Goal: Information Seeking & Learning: Find specific page/section

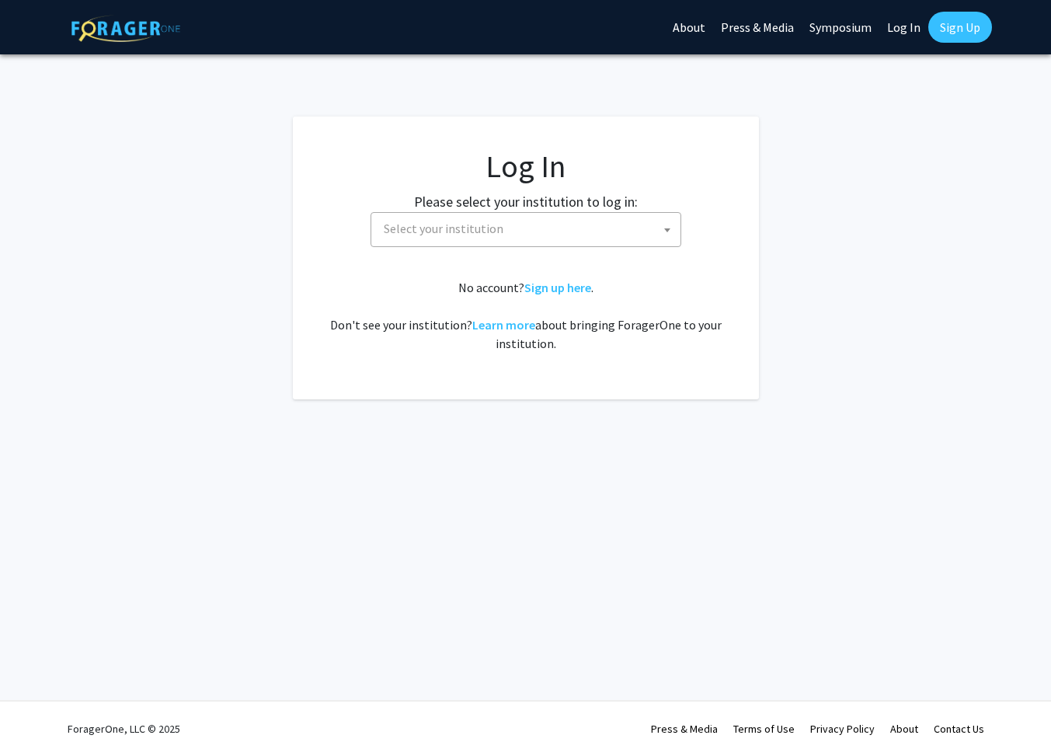
select select
click at [504, 246] on body "Skip navigation About Press & Media Symposium Log In Sign Up Complete your prof…" at bounding box center [525, 378] width 1051 height 756
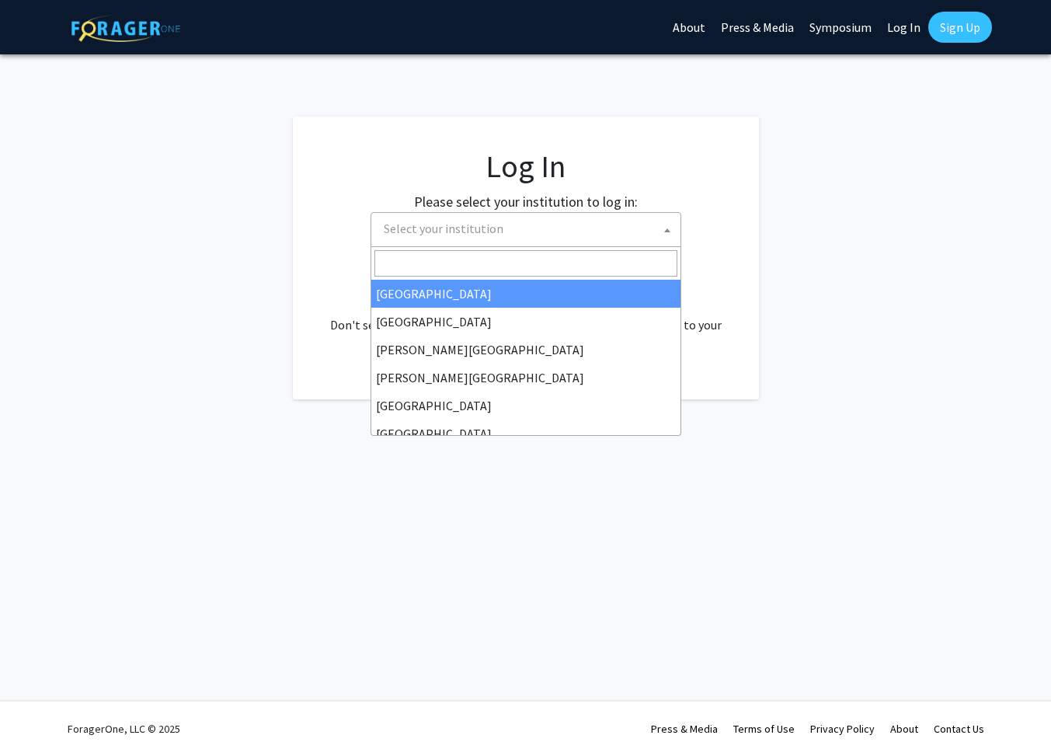
click at [895, 28] on link "Log In" at bounding box center [903, 27] width 49 height 54
click at [568, 235] on span "Select your institution" at bounding box center [528, 229] width 303 height 32
type input "a"
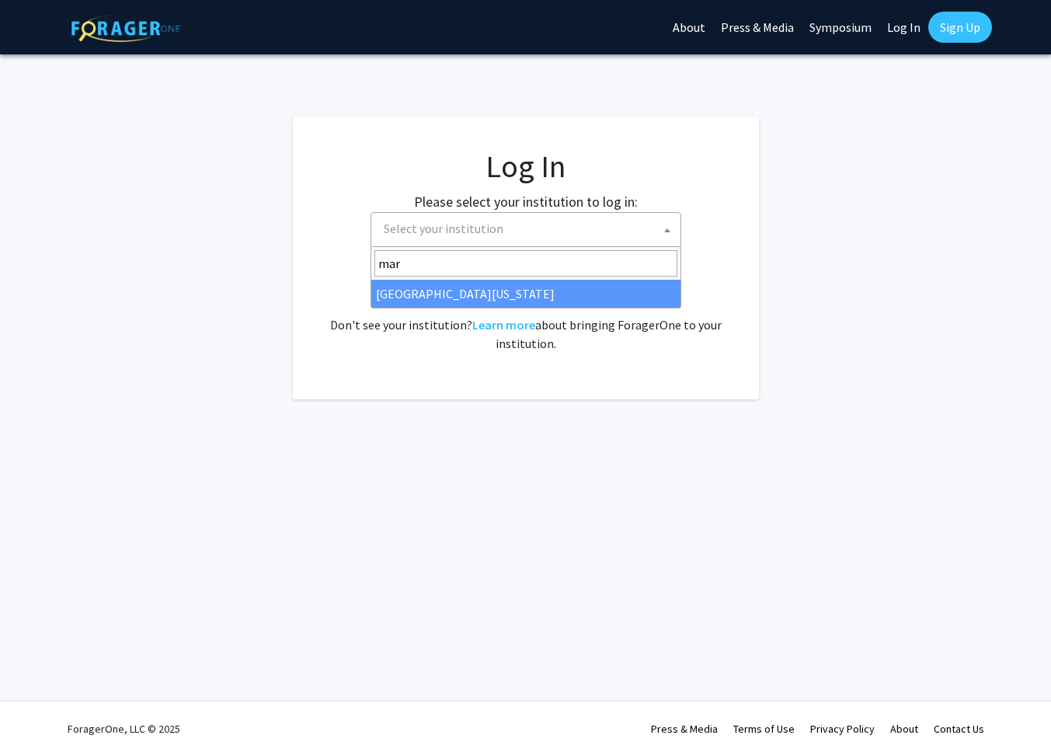
type input "[PERSON_NAME]"
select select "31"
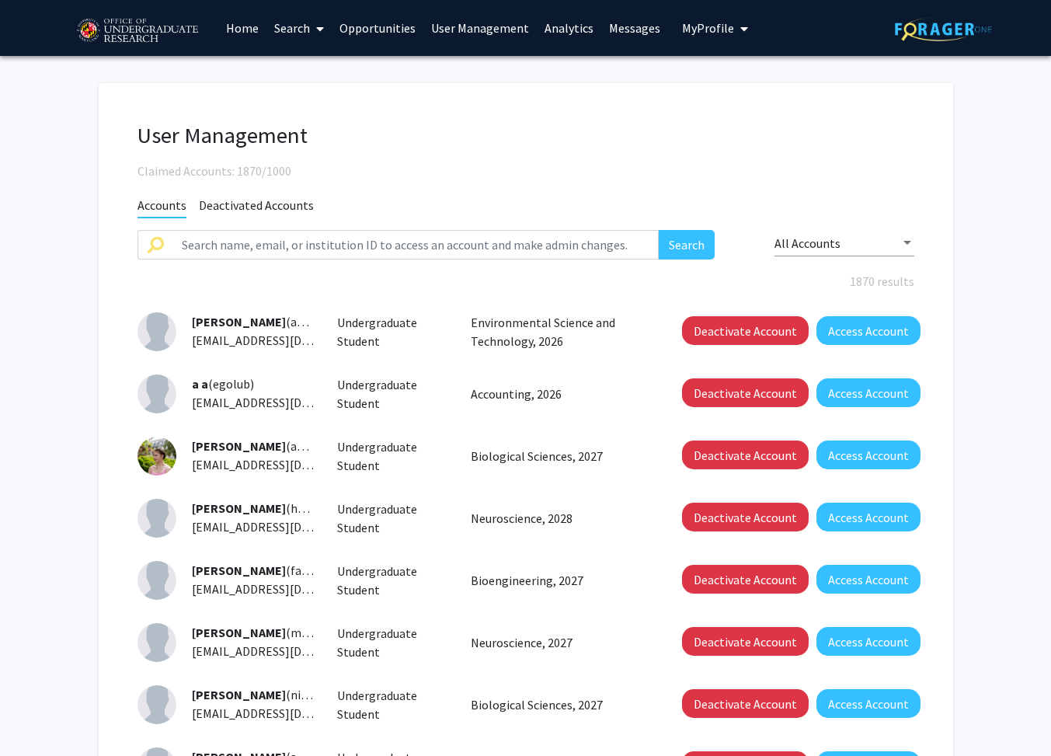
click at [382, 34] on link "Opportunities" at bounding box center [378, 28] width 92 height 54
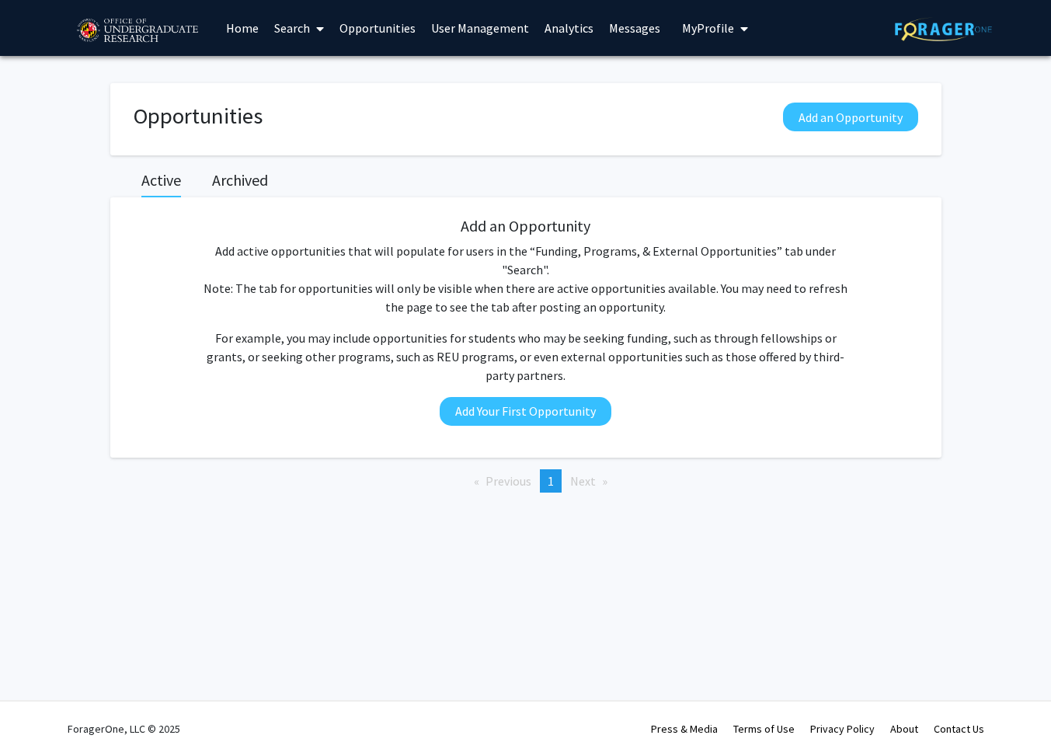
click at [696, 27] on span "My Profile" at bounding box center [708, 28] width 52 height 16
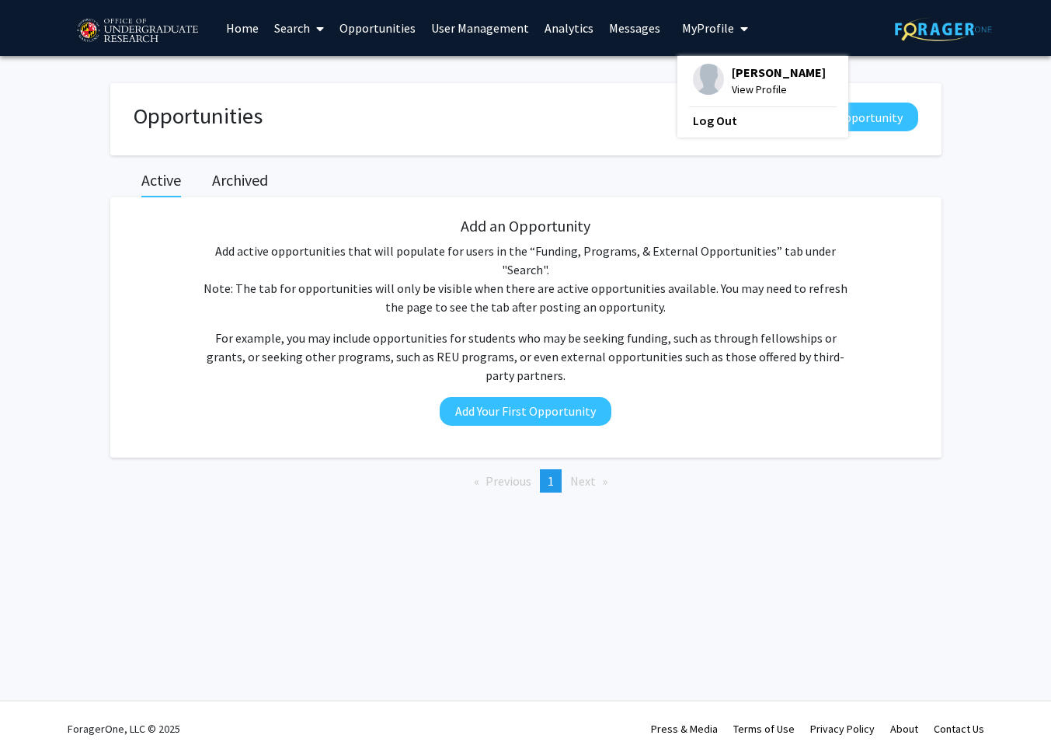
click at [477, 28] on link "User Management" at bounding box center [479, 28] width 113 height 54
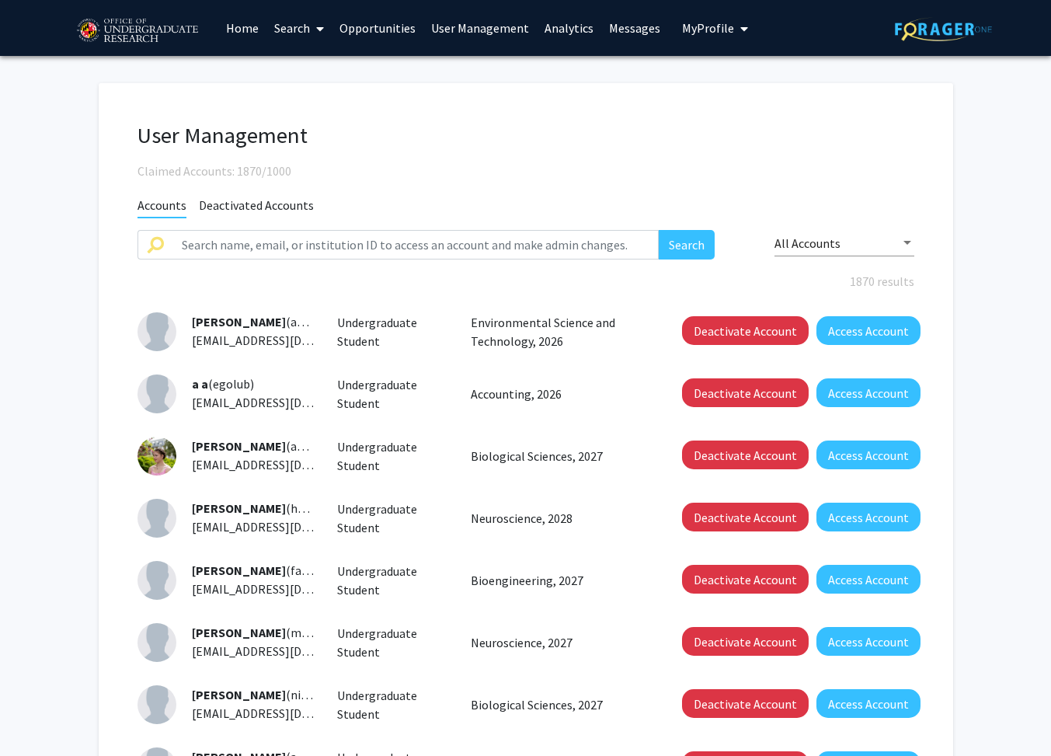
click at [713, 26] on span "My Profile" at bounding box center [708, 28] width 52 height 16
click at [744, 82] on span "View Profile" at bounding box center [779, 89] width 94 height 17
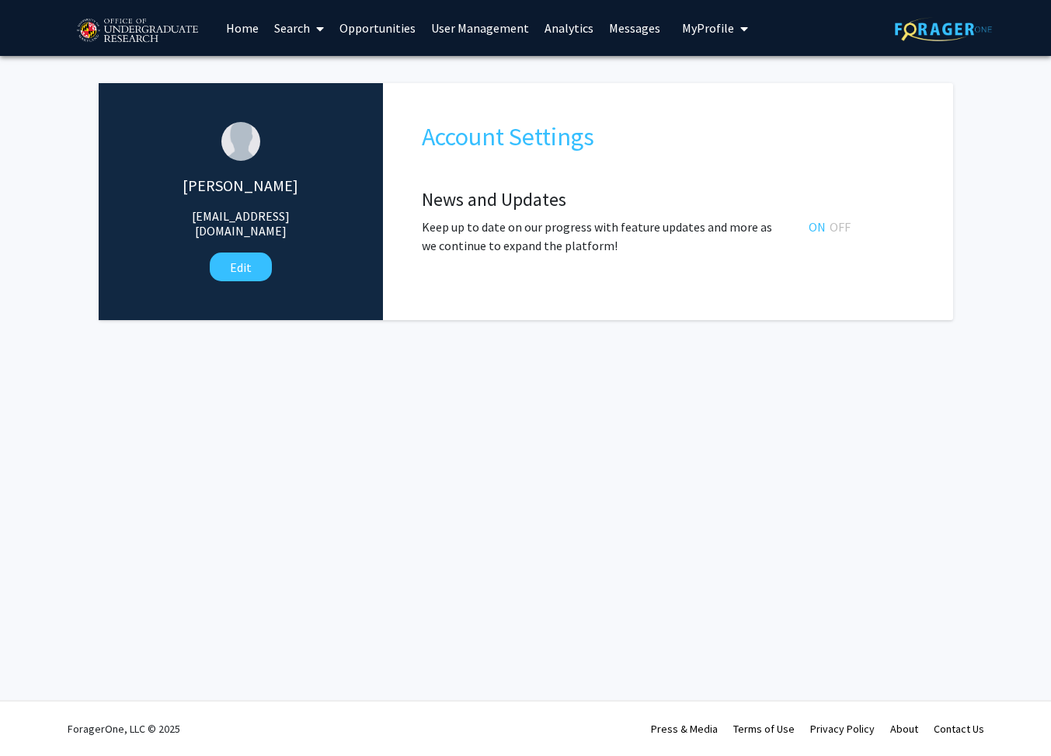
click at [493, 28] on link "User Management" at bounding box center [479, 28] width 113 height 54
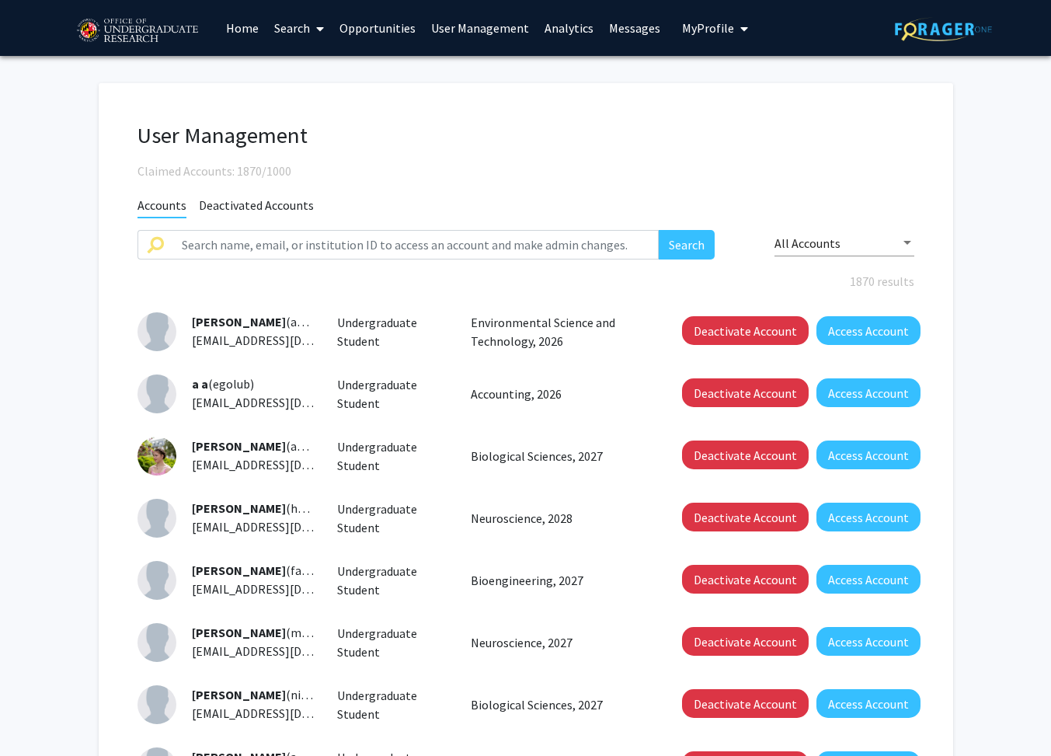
click at [319, 26] on icon at bounding box center [320, 29] width 8 height 12
click at [696, 26] on span "My Profile" at bounding box center [708, 28] width 52 height 16
click at [466, 38] on link "User Management" at bounding box center [479, 28] width 113 height 54
click at [312, 242] on input "text" at bounding box center [415, 245] width 487 height 30
type input "[PERSON_NAME]"
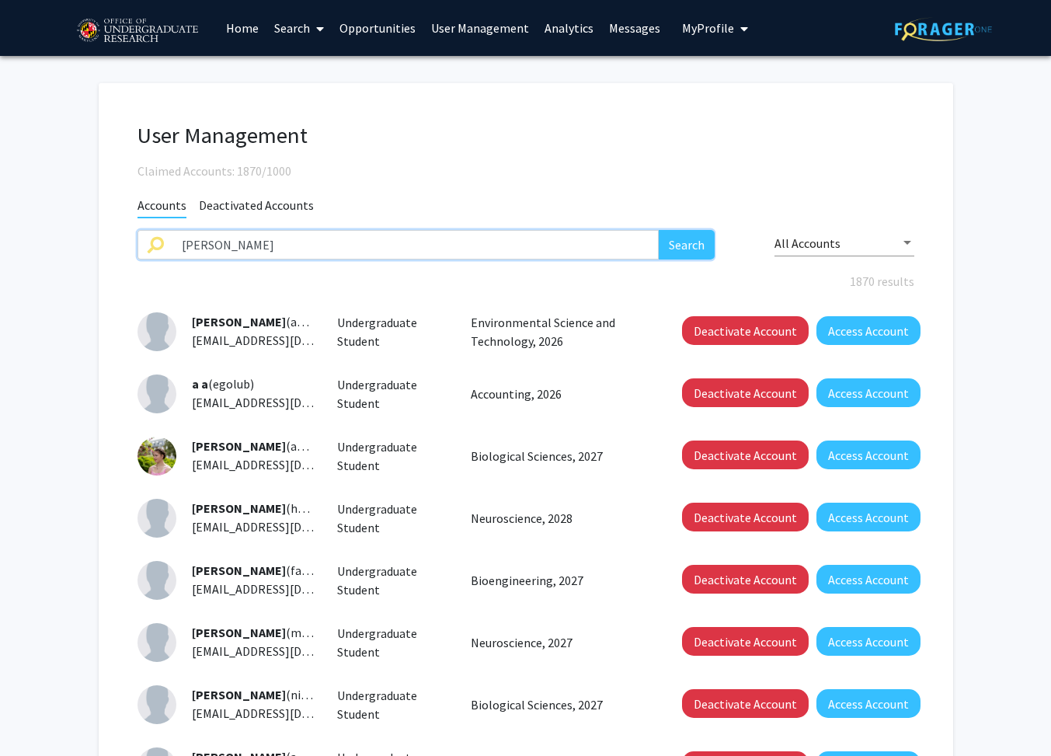
click at [659, 230] on button "Search" at bounding box center [687, 245] width 56 height 30
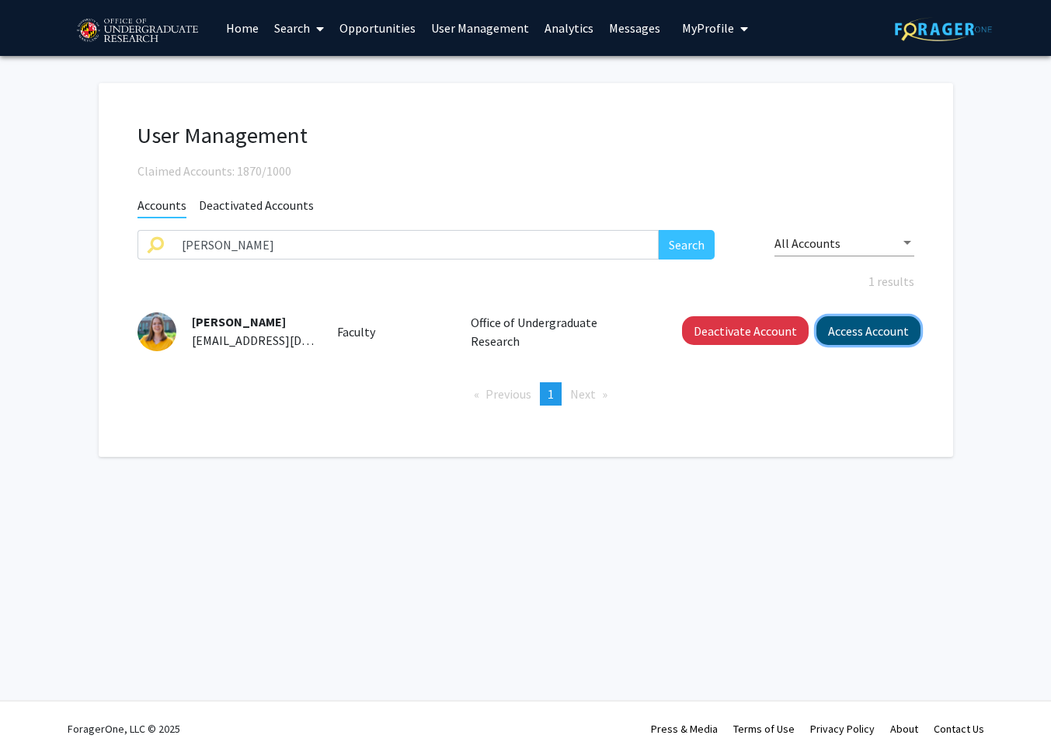
click at [848, 339] on button "Access Account" at bounding box center [868, 330] width 104 height 29
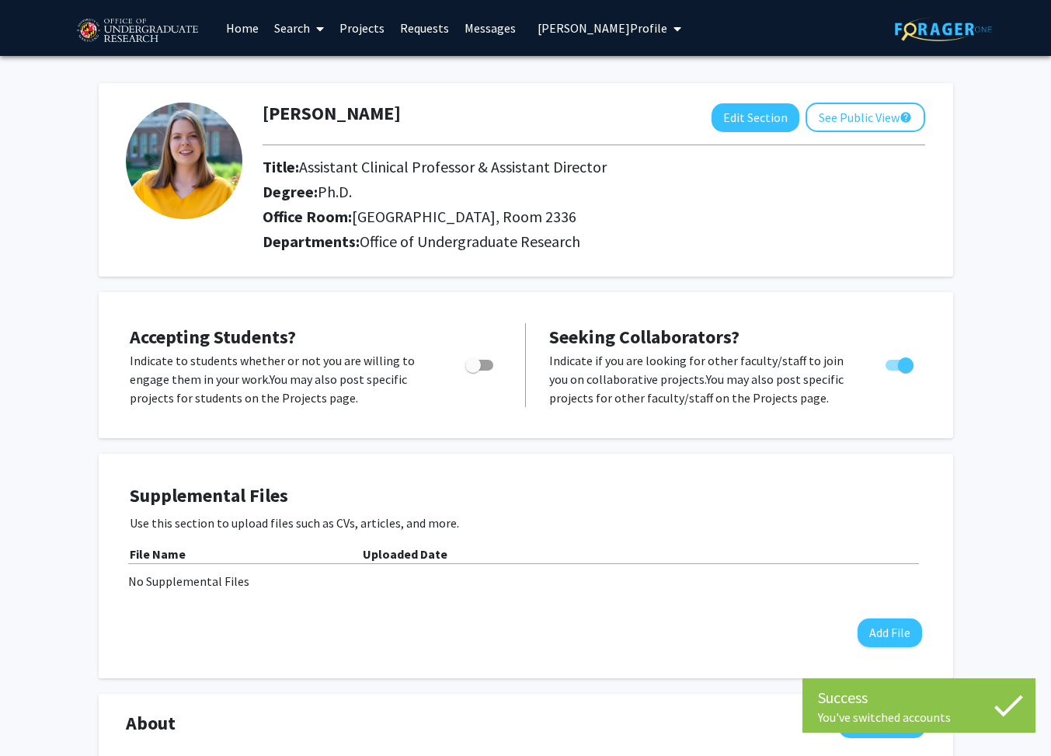
click at [347, 33] on link "Projects" at bounding box center [362, 28] width 61 height 54
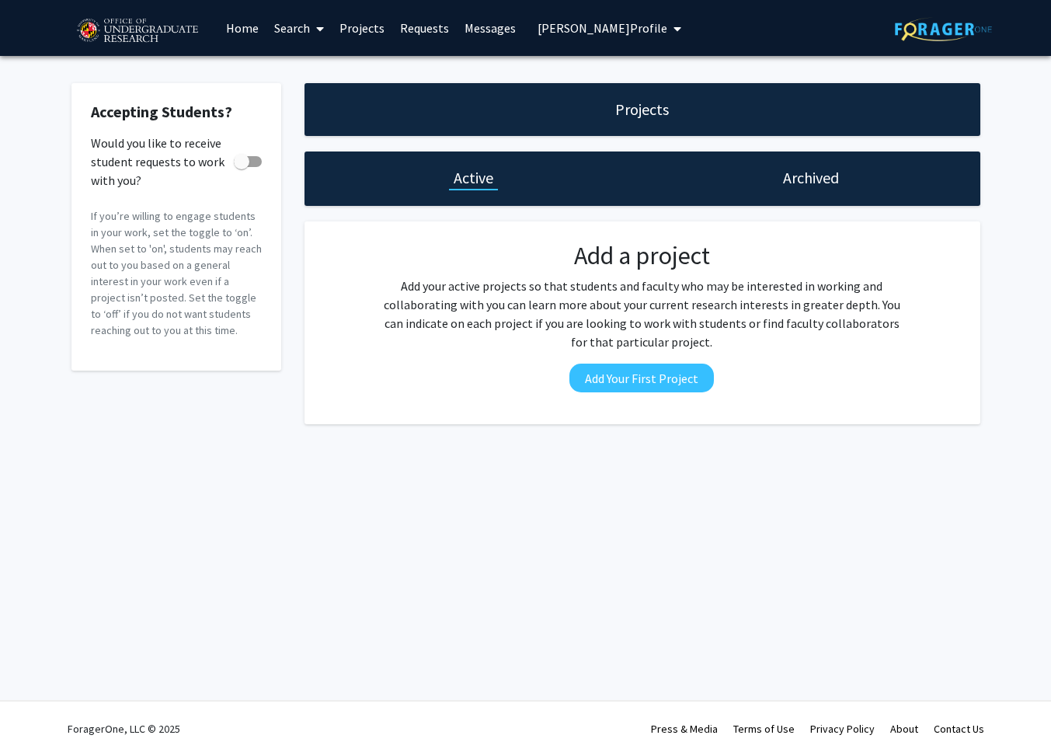
click at [245, 31] on link "Home" at bounding box center [242, 28] width 48 height 54
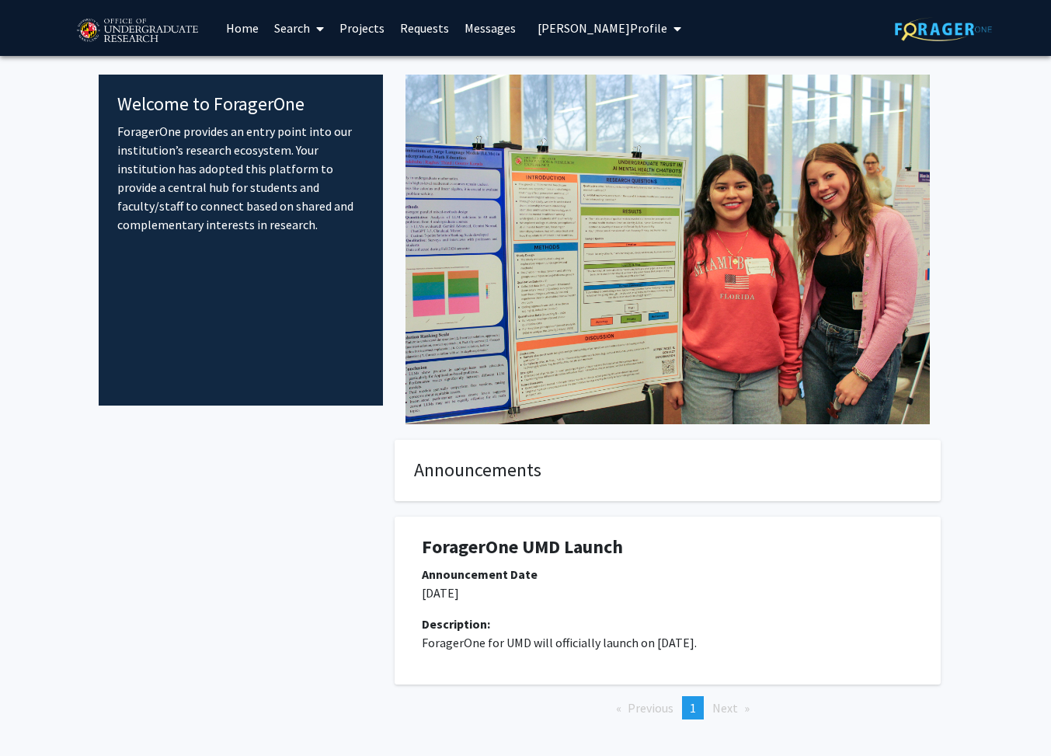
click at [426, 28] on link "Requests" at bounding box center [424, 28] width 64 height 54
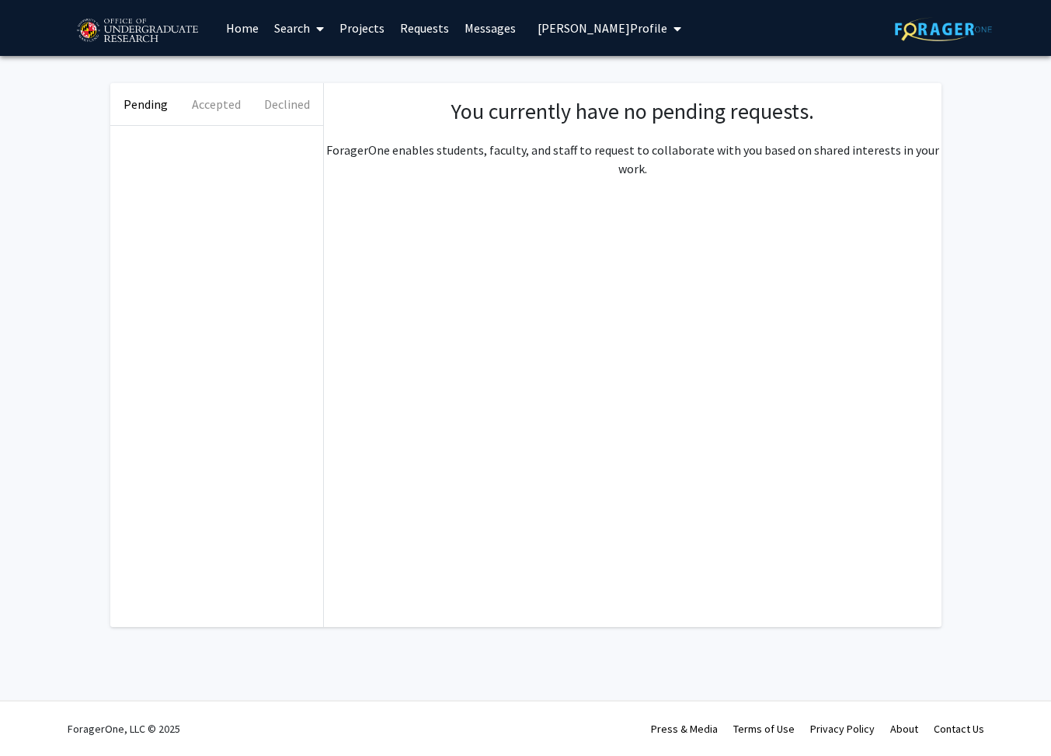
click at [480, 30] on link "Messages" at bounding box center [490, 28] width 67 height 54
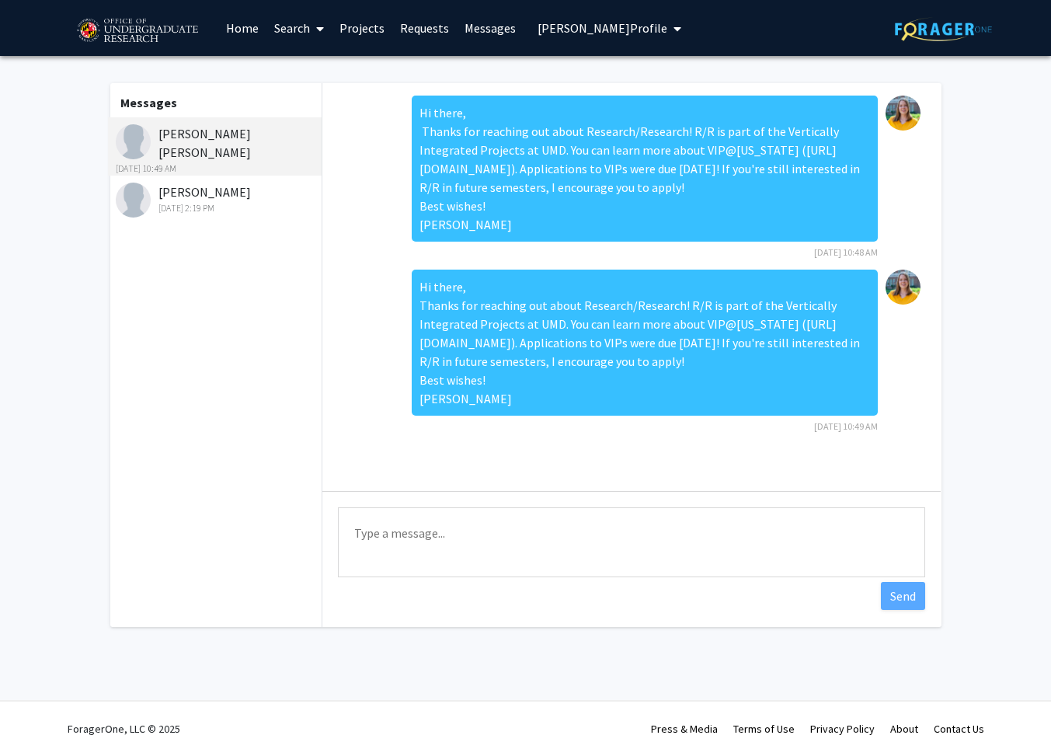
click at [236, 29] on link "Home" at bounding box center [242, 28] width 48 height 54
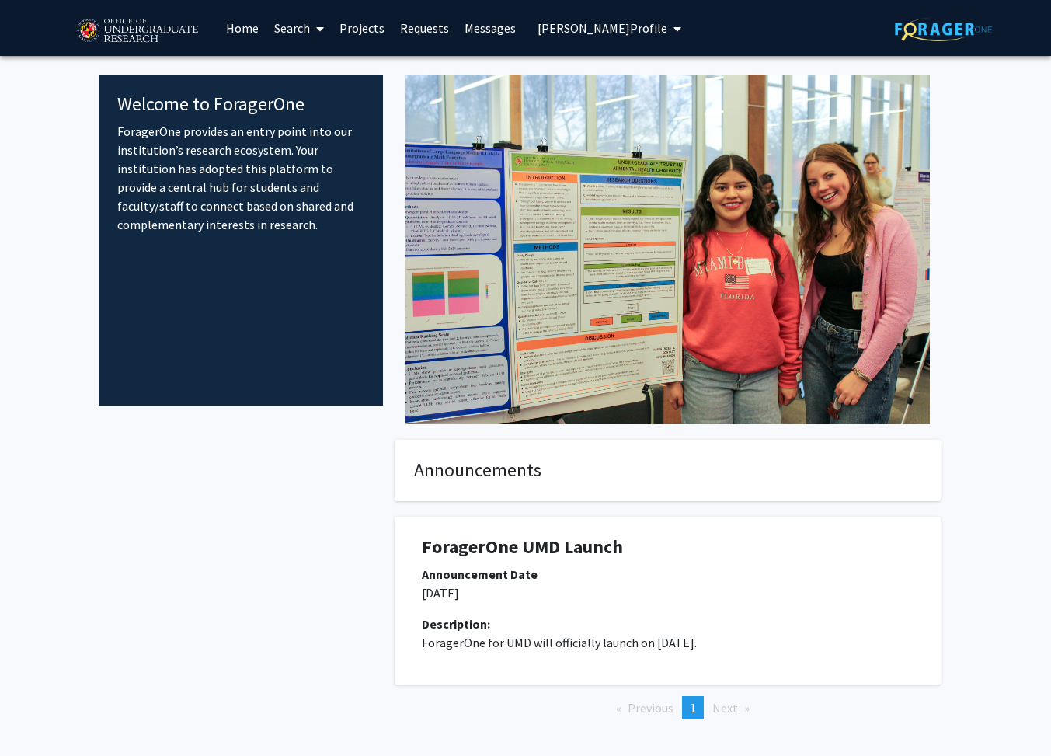
click at [674, 21] on span "My profile dropdown to access profile and logout" at bounding box center [674, 29] width 14 height 54
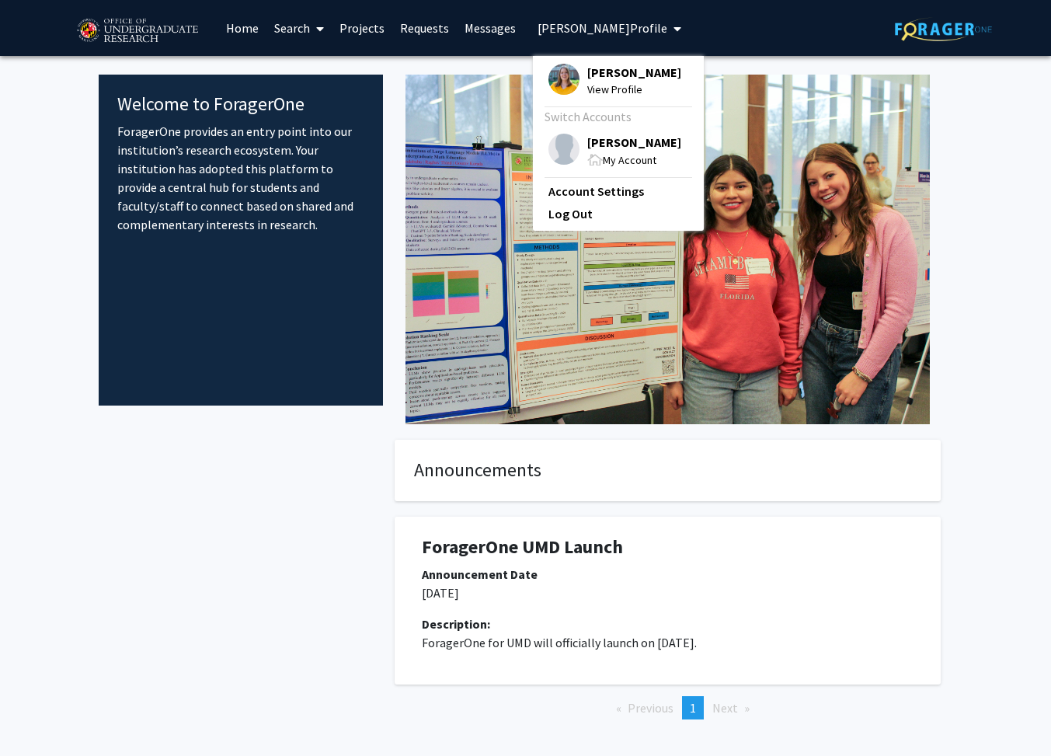
click at [653, 134] on span "[PERSON_NAME]" at bounding box center [634, 142] width 94 height 17
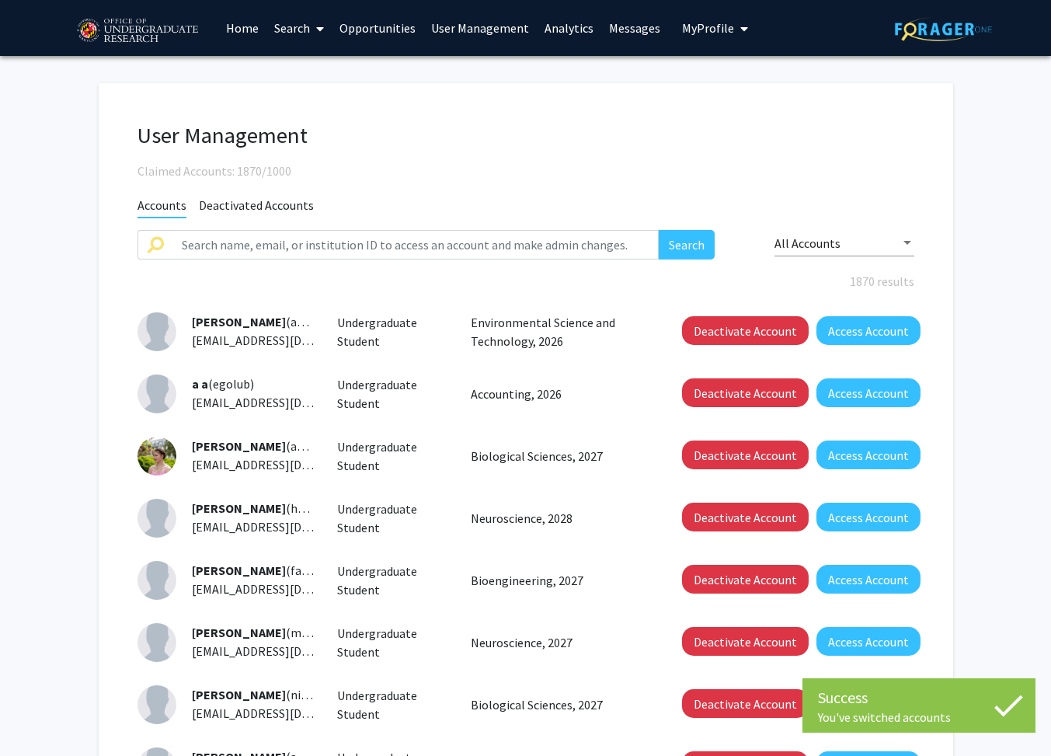
click at [291, 24] on link "Search" at bounding box center [298, 28] width 65 height 54
click at [311, 71] on span "Faculty/Staff" at bounding box center [323, 71] width 114 height 31
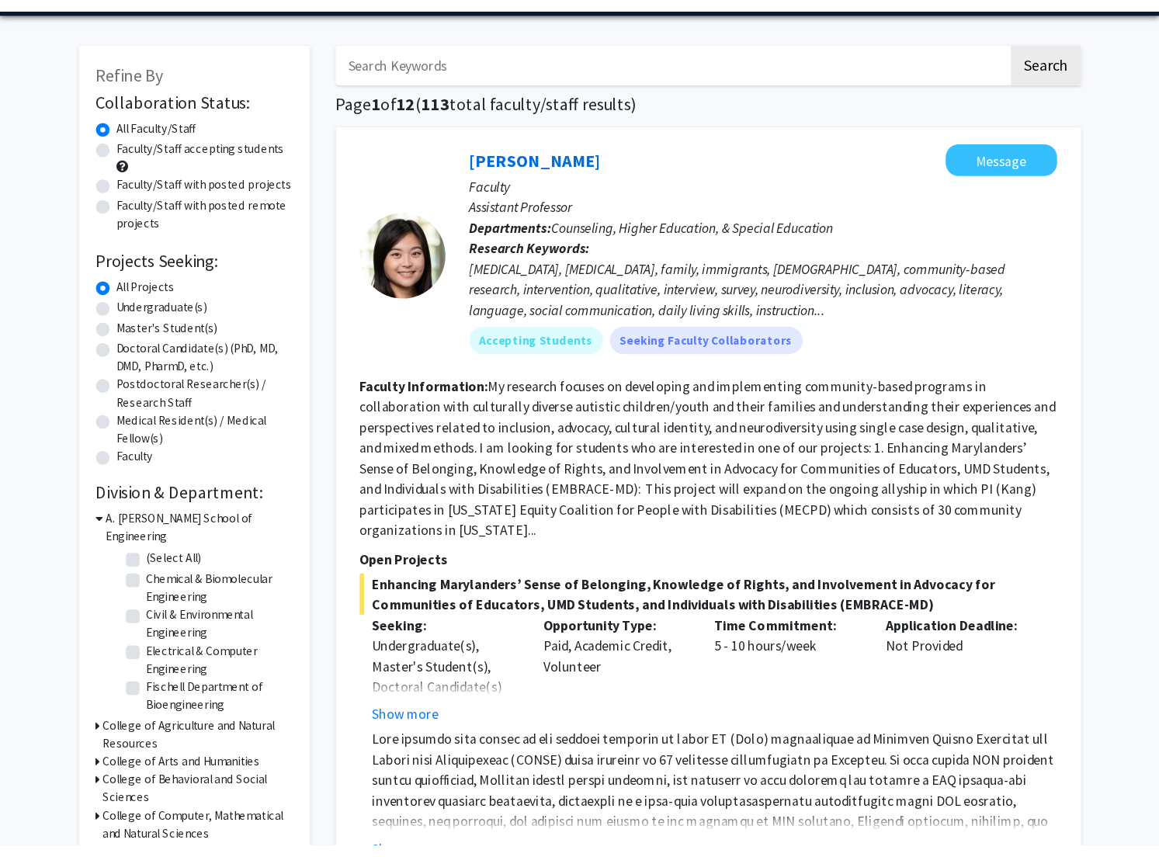
scroll to position [44, 0]
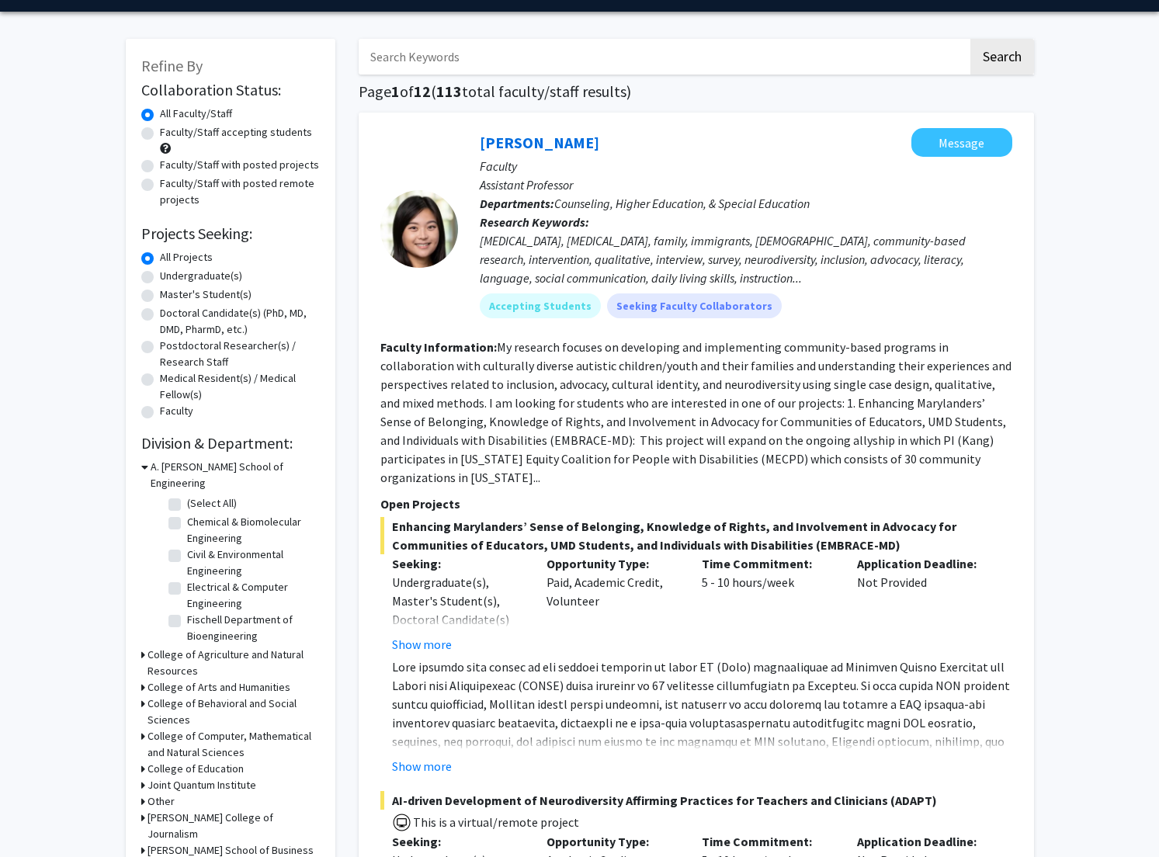
click at [187, 612] on label "Fischell Department of Bioengineering" at bounding box center [251, 628] width 129 height 33
click at [187, 612] on input "Fischell Department of Bioengineering" at bounding box center [192, 617] width 10 height 10
checkbox input "true"
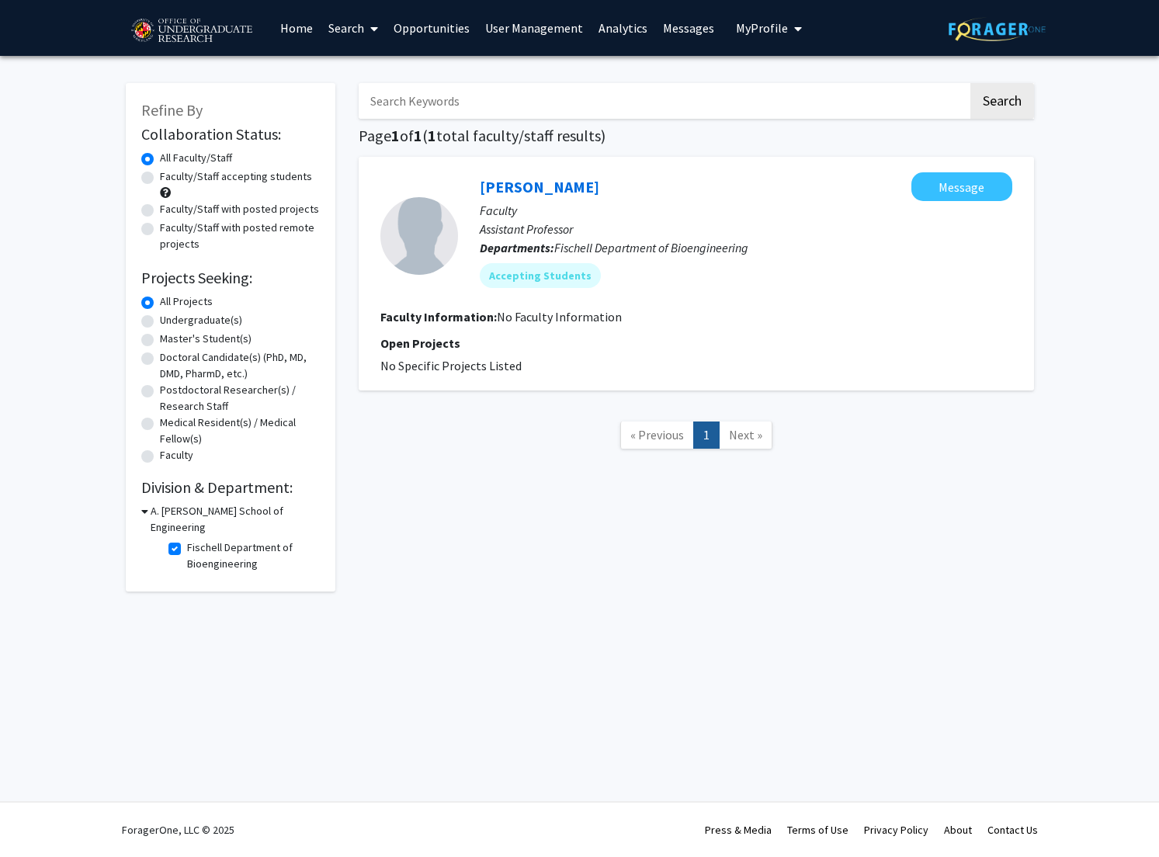
click at [187, 540] on label "Fischell Department of Bioengineering" at bounding box center [251, 556] width 129 height 33
click at [187, 540] on input "Fischell Department of Bioengineering" at bounding box center [192, 545] width 10 height 10
checkbox input "false"
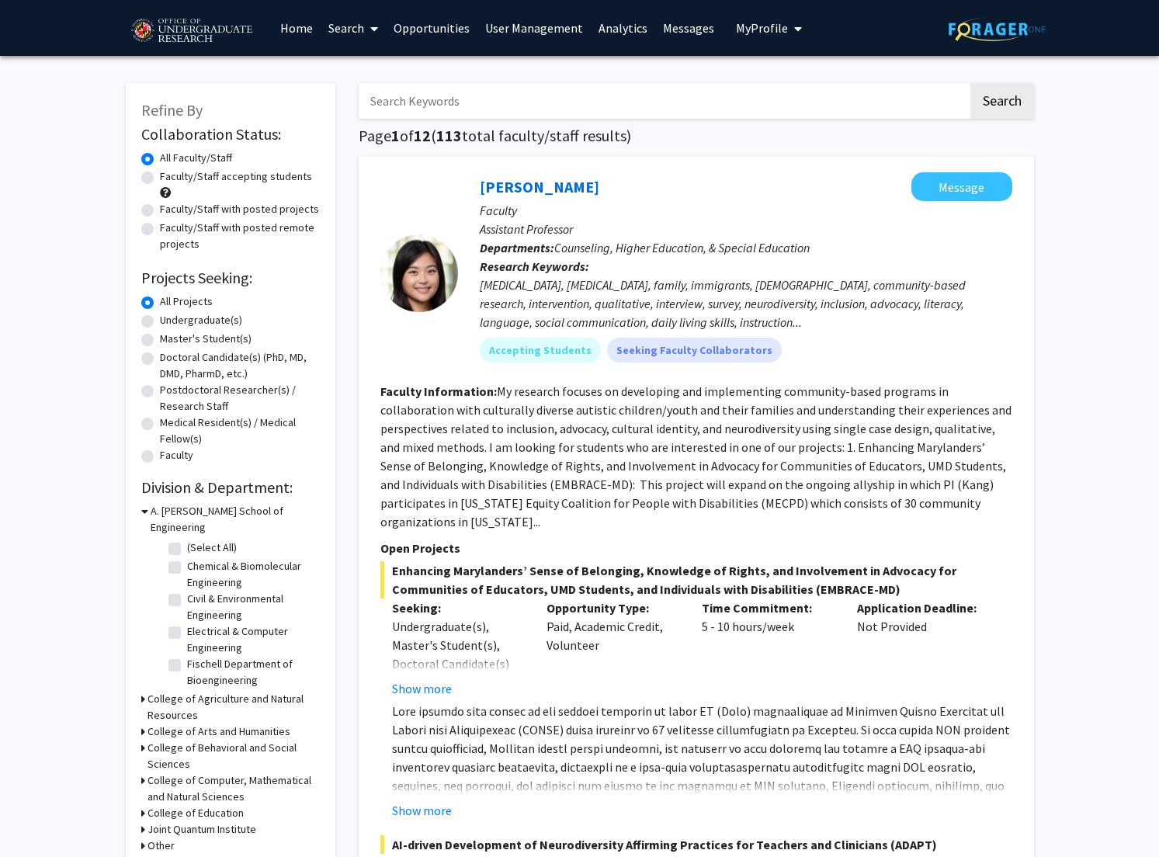
click at [145, 513] on icon at bounding box center [144, 511] width 7 height 16
